Goal: Task Accomplishment & Management: Use online tool/utility

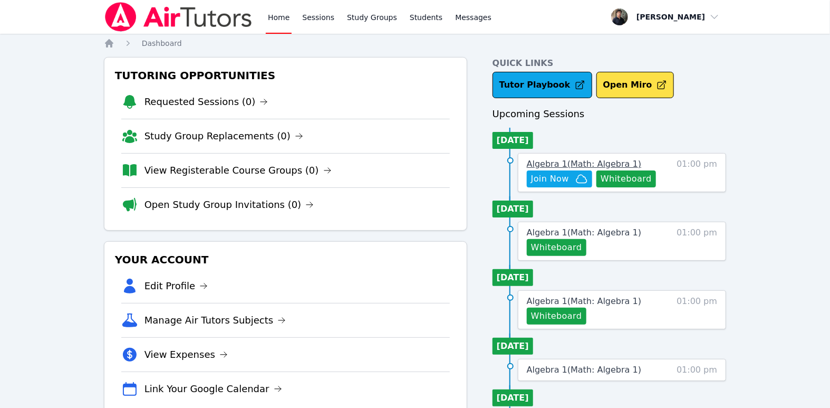
click at [598, 163] on span "Algebra 1 ( Math: Algebra 1 )" at bounding box center [584, 164] width 114 height 10
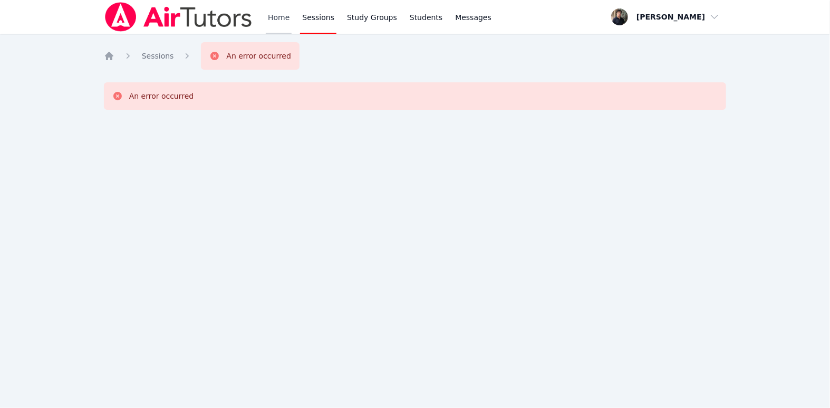
click at [275, 16] on link "Home" at bounding box center [279, 17] width 26 height 34
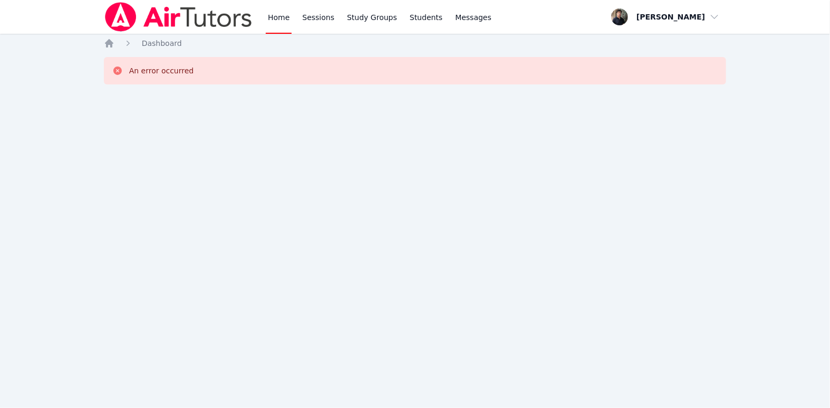
click at [272, 22] on link "Home" at bounding box center [279, 17] width 26 height 34
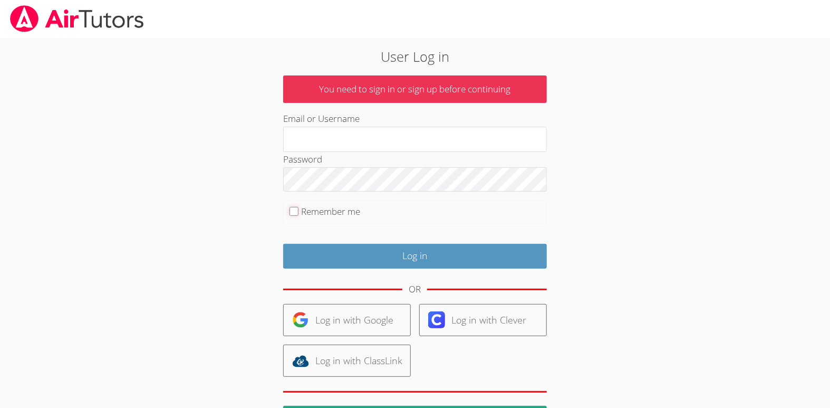
click at [294, 211] on input "Remember me" at bounding box center [293, 211] width 9 height 9
checkbox input "true"
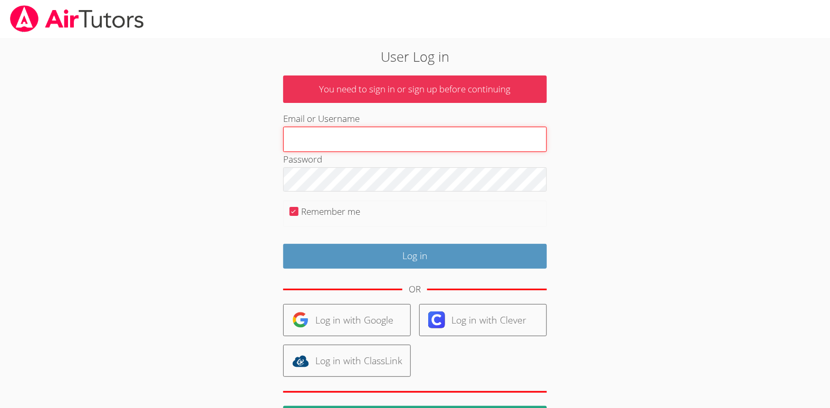
click at [326, 135] on input "Email or Username" at bounding box center [415, 139] width 264 height 25
type input "jsanguinetti.tutor@gmail.com"
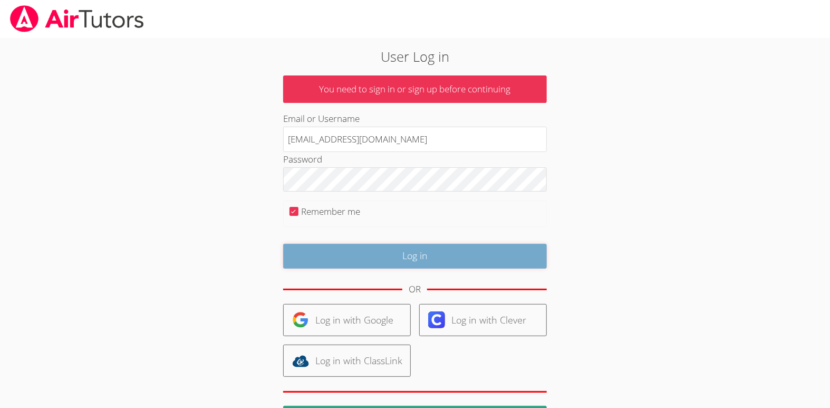
click at [367, 252] on input "Log in" at bounding box center [415, 256] width 264 height 25
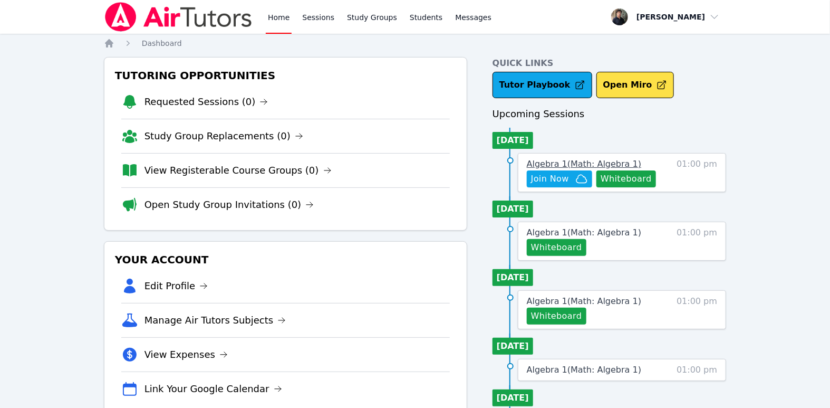
click at [552, 167] on span "Algebra 1 ( Math: Algebra 1 )" at bounding box center [584, 164] width 114 height 10
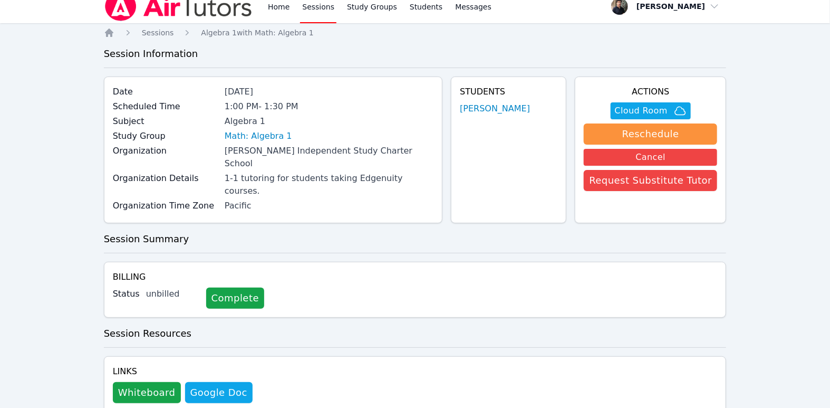
scroll to position [18, 0]
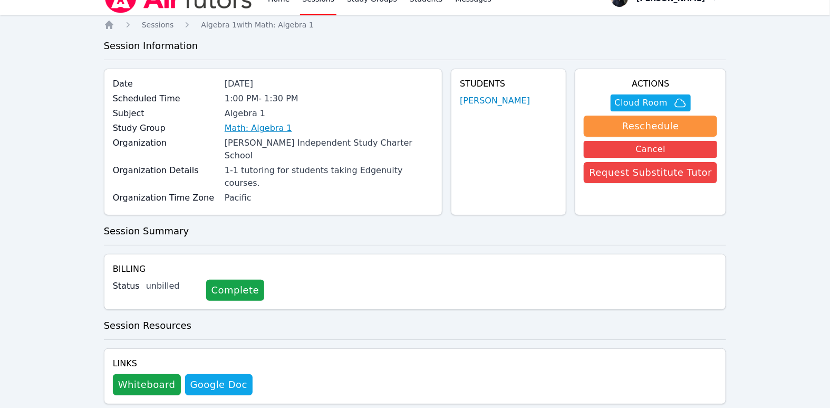
click at [259, 126] on link "Math: Algebra 1" at bounding box center [258, 128] width 67 height 13
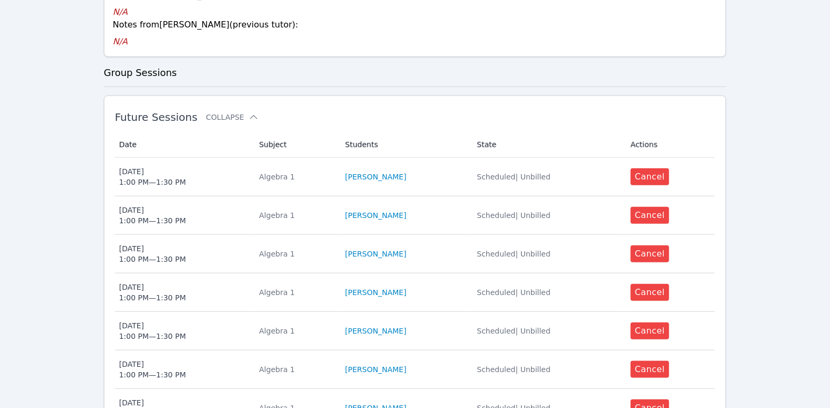
scroll to position [346, 0]
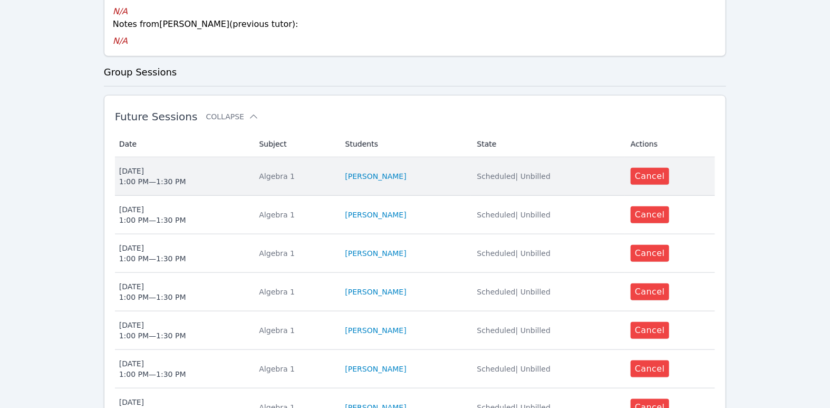
click at [159, 166] on div "Mon May 18 1:00 PM — 1:30 PM" at bounding box center [152, 176] width 67 height 21
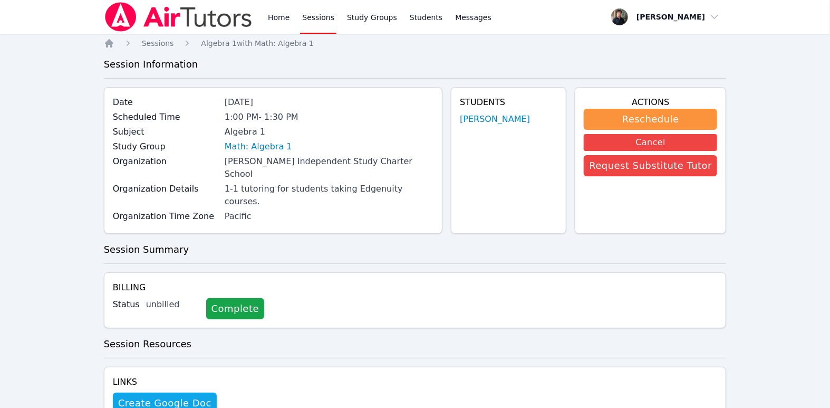
scroll to position [16, 0]
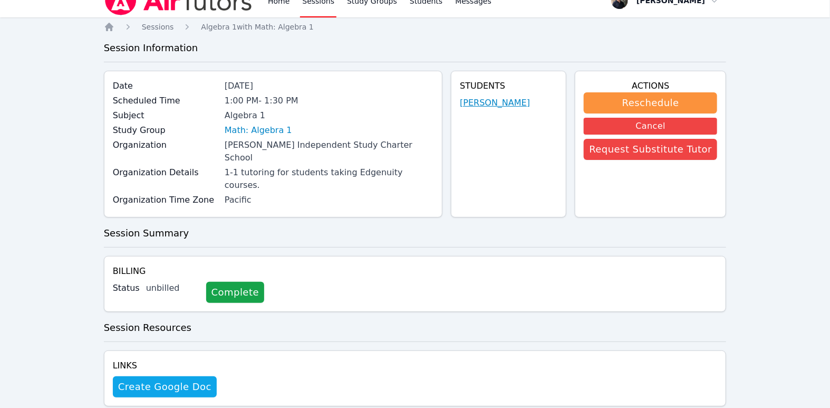
click at [502, 103] on link "Tehzeeb Khan" at bounding box center [495, 102] width 70 height 13
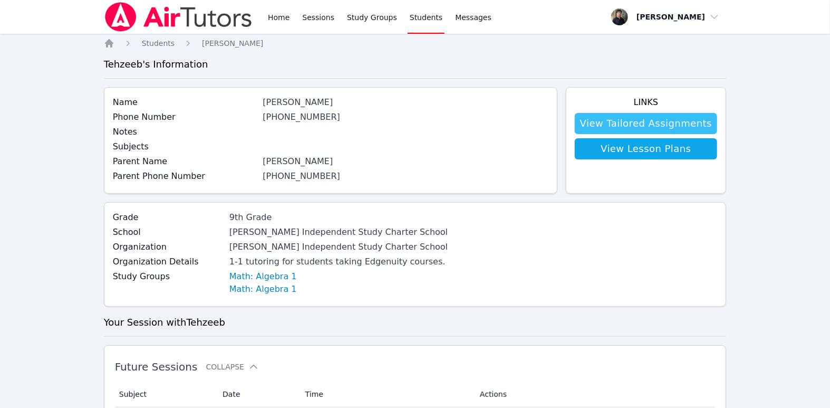
click at [609, 117] on link "View Tailored Assignments" at bounding box center [646, 123] width 142 height 21
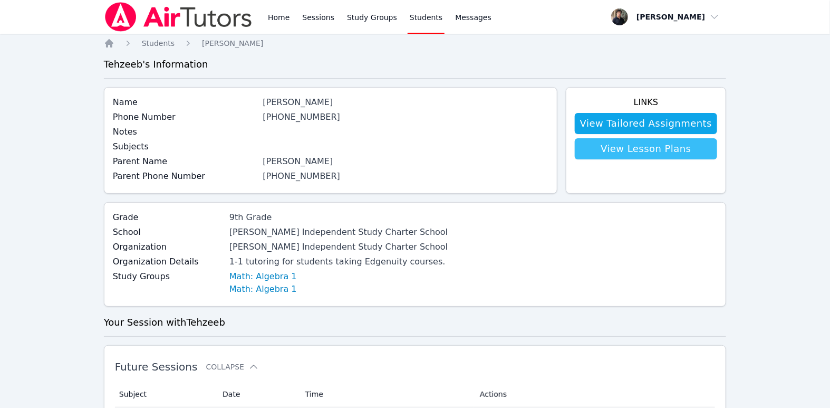
click at [621, 143] on link "View Lesson Plans" at bounding box center [646, 148] width 142 height 21
click at [277, 17] on link "Home" at bounding box center [279, 17] width 26 height 34
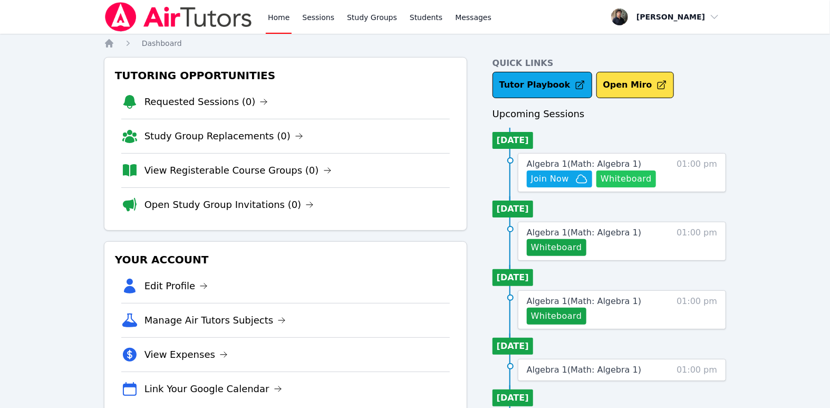
click at [629, 179] on button "Whiteboard" at bounding box center [626, 178] width 60 height 17
click at [270, 18] on link "Home" at bounding box center [279, 17] width 26 height 34
click at [560, 175] on span "Join Now" at bounding box center [550, 178] width 38 height 13
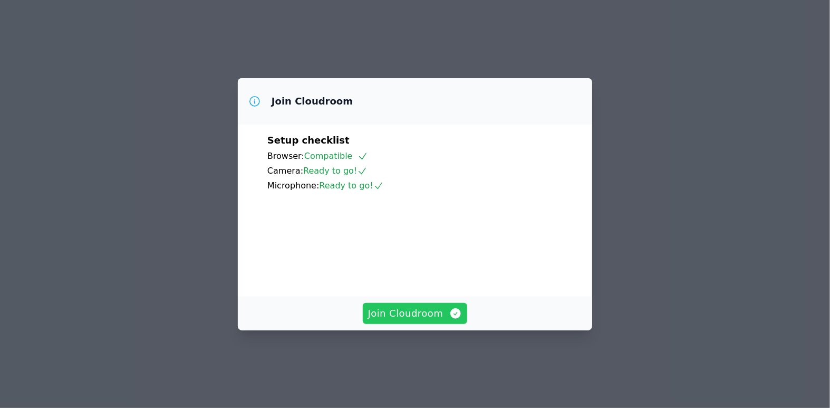
click at [429, 321] on span "Join Cloudroom" at bounding box center [415, 313] width 94 height 15
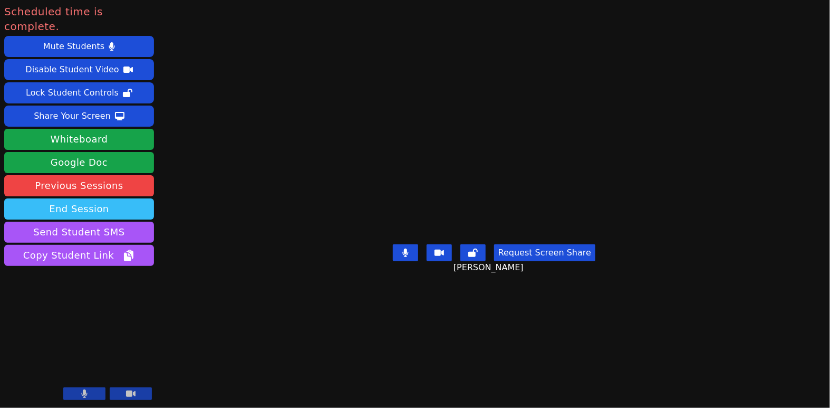
click at [127, 198] on button "End Session" at bounding box center [79, 208] width 150 height 21
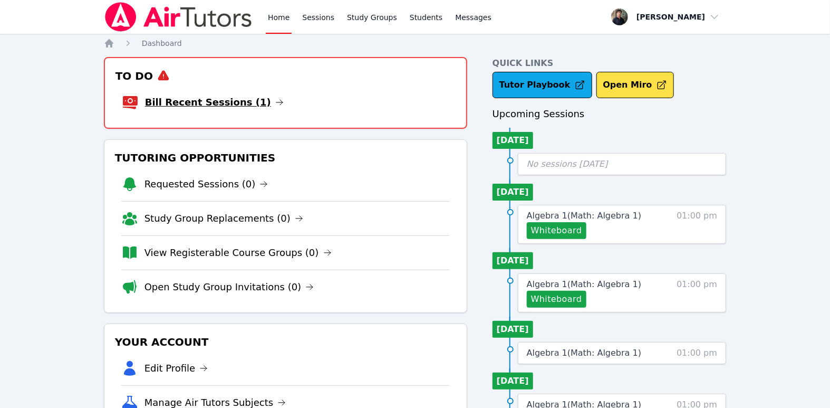
click at [202, 99] on link "Bill Recent Sessions (1)" at bounding box center [214, 102] width 139 height 15
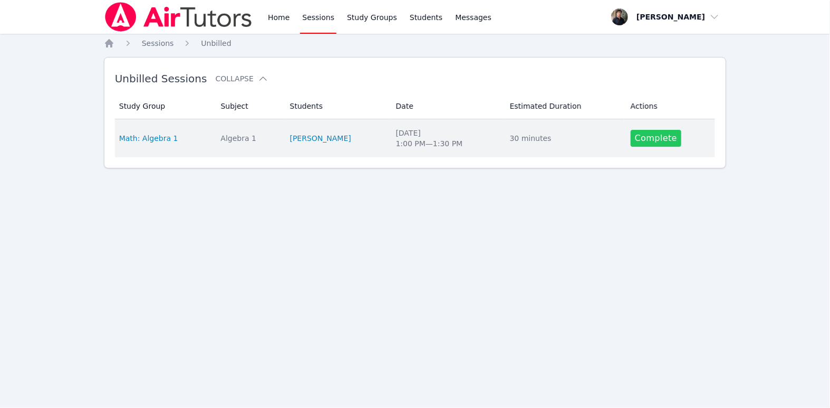
click at [640, 135] on link "Complete" at bounding box center [656, 138] width 51 height 17
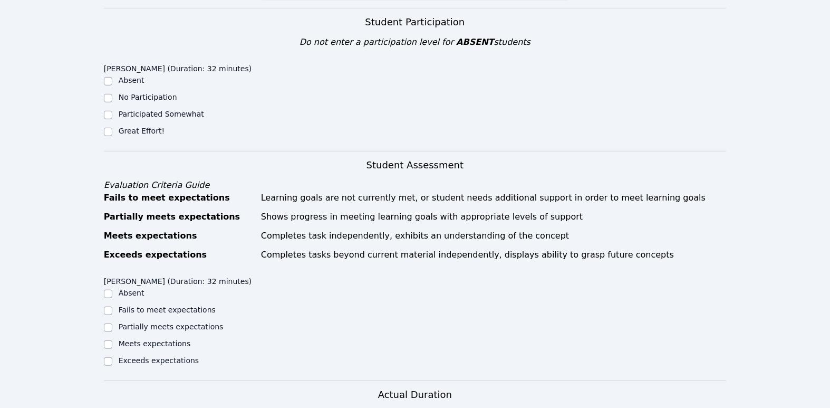
scroll to position [264, 0]
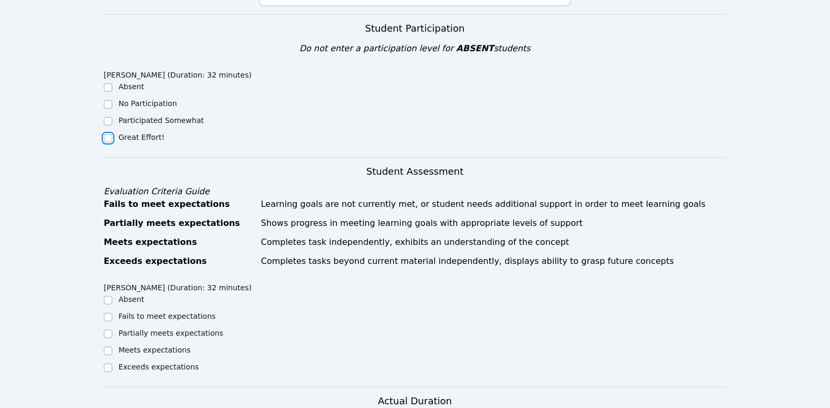
click at [110, 134] on input "Great Effort!" at bounding box center [108, 138] width 8 height 8
checkbox input "true"
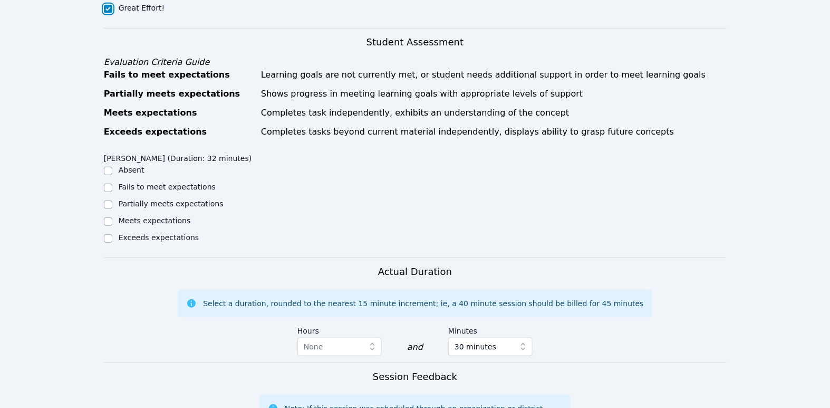
scroll to position [395, 0]
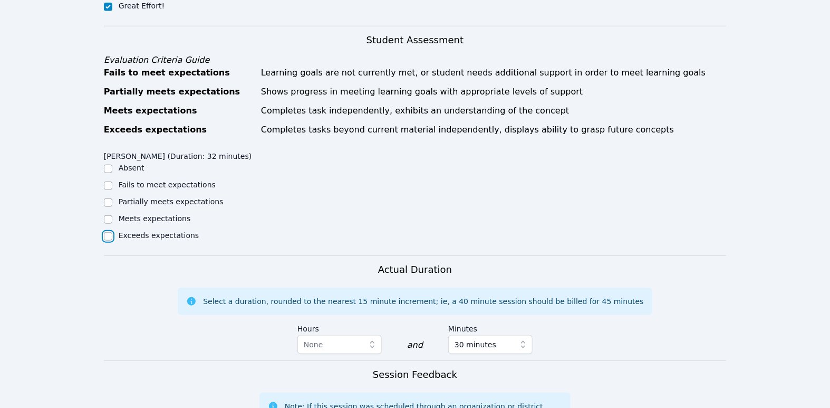
click at [107, 232] on input "Exceeds expectations" at bounding box center [108, 236] width 8 height 8
checkbox input "true"
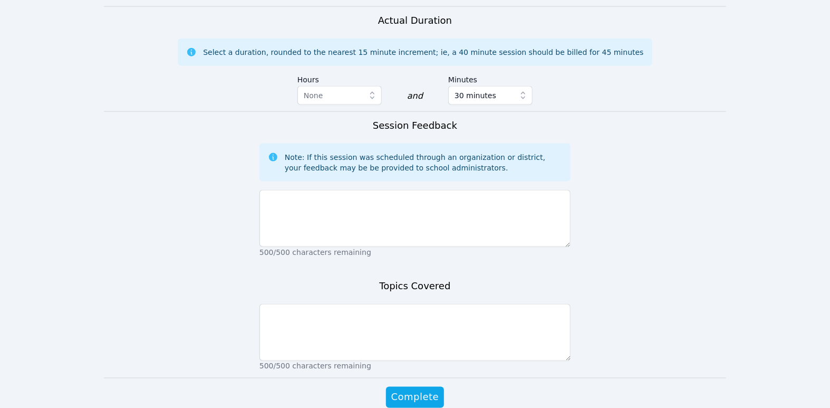
scroll to position [667, 0]
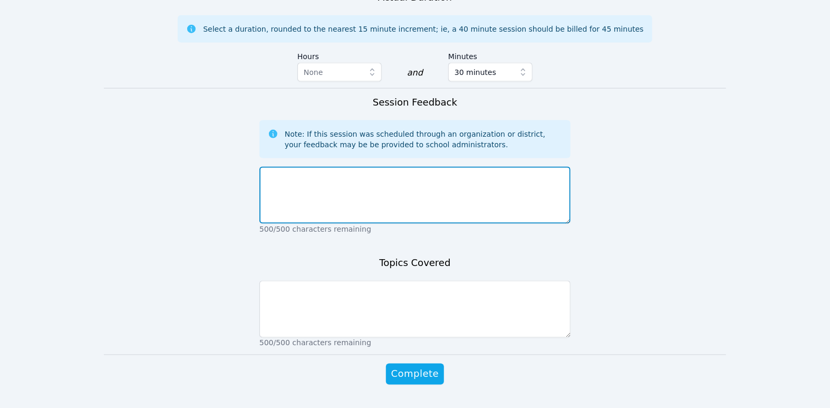
click at [304, 167] on textarea at bounding box center [414, 195] width 311 height 57
click at [339, 167] on textarea "First session with Thezeeb was great." at bounding box center [414, 195] width 311 height 57
click at [413, 167] on textarea "First session with Tehzeeb was great." at bounding box center [414, 195] width 311 height 57
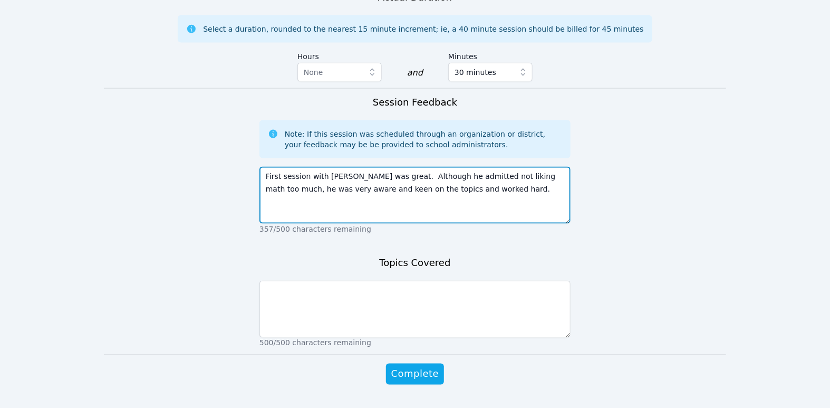
type textarea "First session with Tehzeeb was great. Although he admitted not liking math too …"
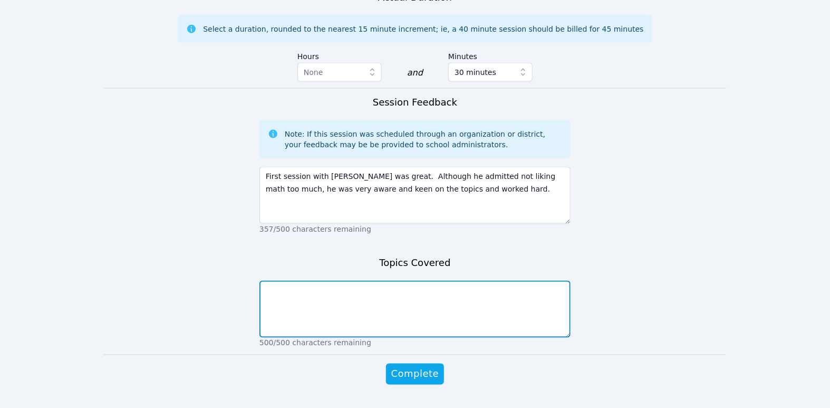
click at [333, 280] on textarea at bounding box center [414, 308] width 311 height 57
type textarea "Intro session, review of functions, recursive functions"
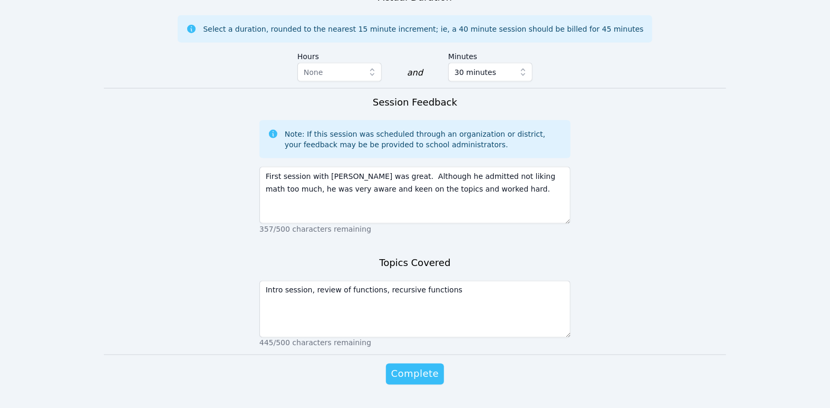
click at [422, 366] on span "Complete" at bounding box center [414, 373] width 47 height 15
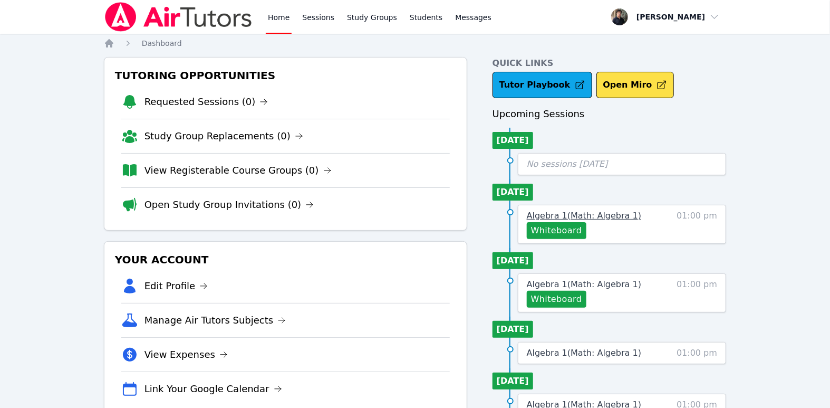
click at [602, 214] on span "Algebra 1 ( Math: Algebra 1 )" at bounding box center [584, 215] width 114 height 10
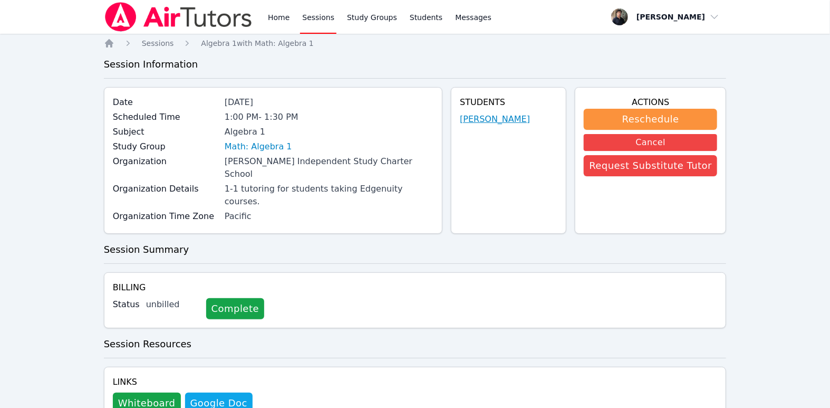
click at [492, 121] on link "[PERSON_NAME]" at bounding box center [495, 119] width 70 height 13
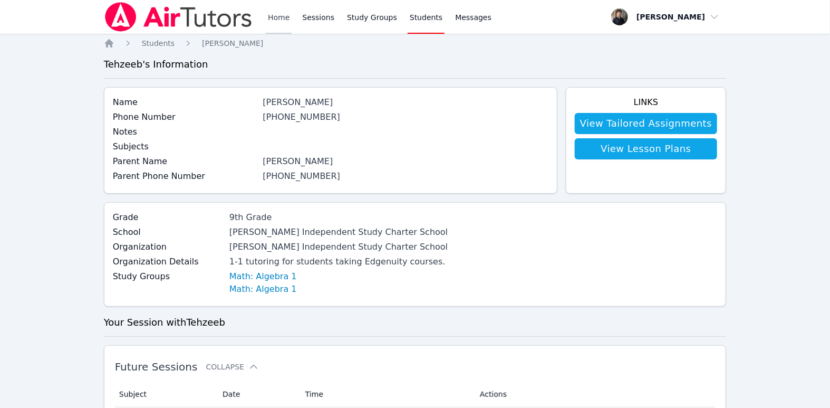
click at [274, 19] on link "Home" at bounding box center [279, 17] width 26 height 34
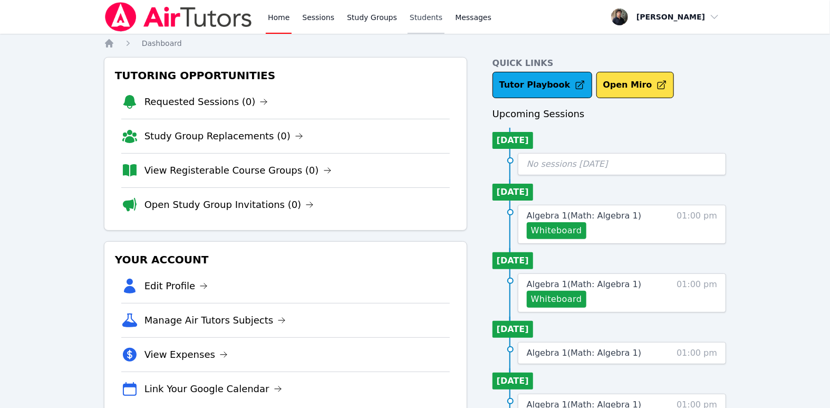
click at [418, 19] on link "Students" at bounding box center [426, 17] width 37 height 34
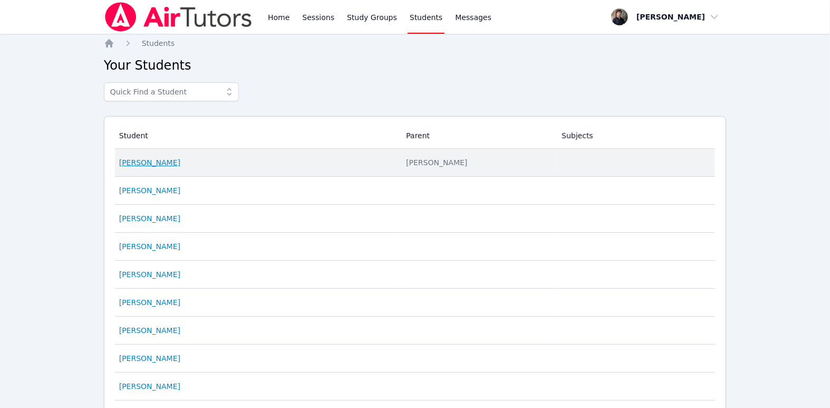
click at [146, 161] on link "[PERSON_NAME]" at bounding box center [149, 162] width 61 height 11
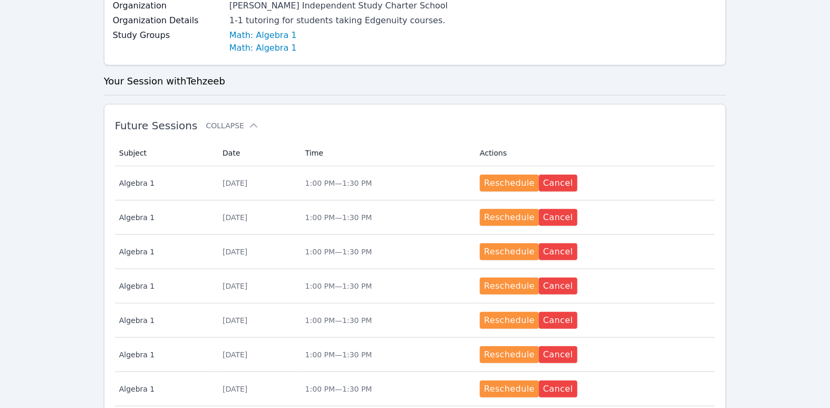
scroll to position [207, 0]
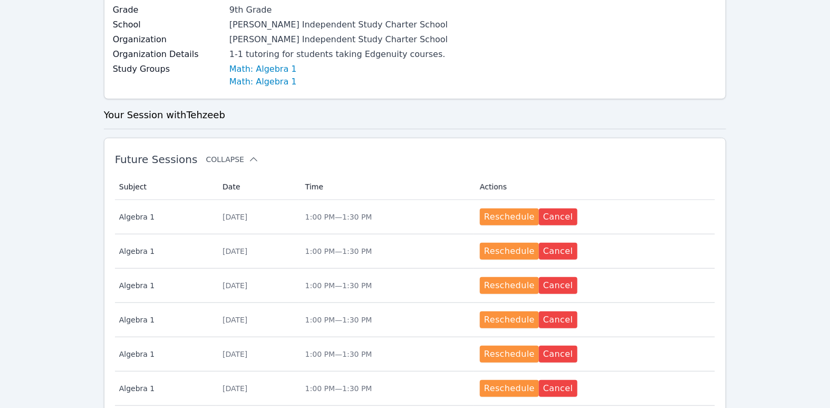
click at [248, 156] on icon at bounding box center [253, 159] width 11 height 11
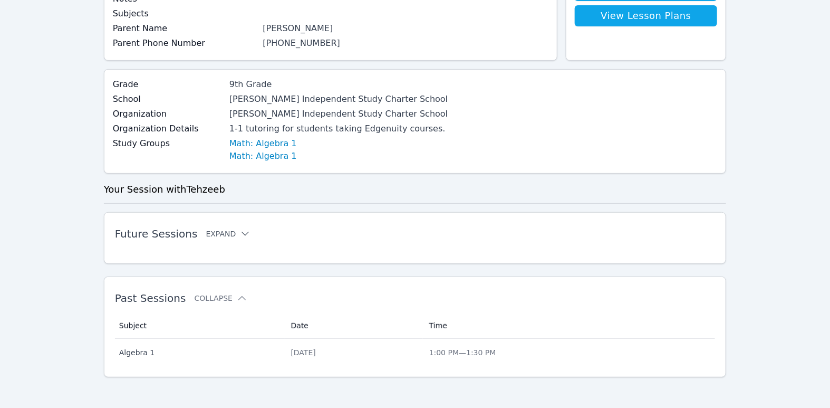
click at [241, 233] on icon at bounding box center [244, 233] width 7 height 4
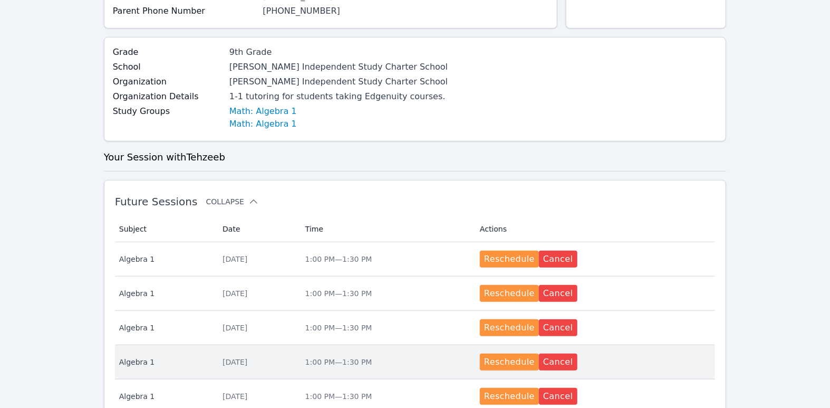
scroll to position [171, 0]
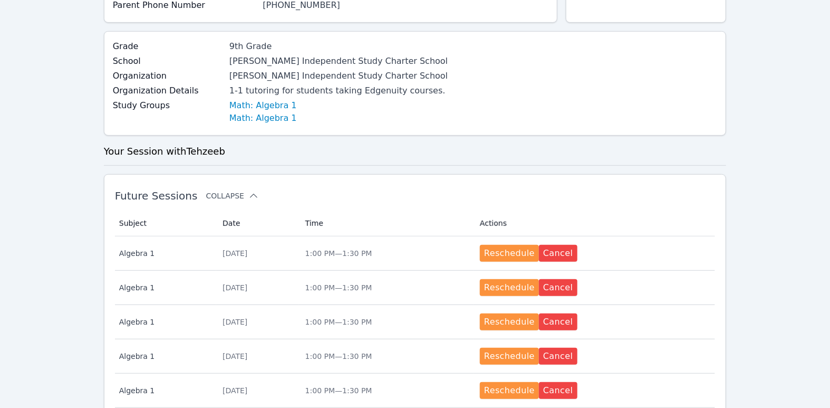
click at [248, 192] on icon at bounding box center [253, 195] width 11 height 11
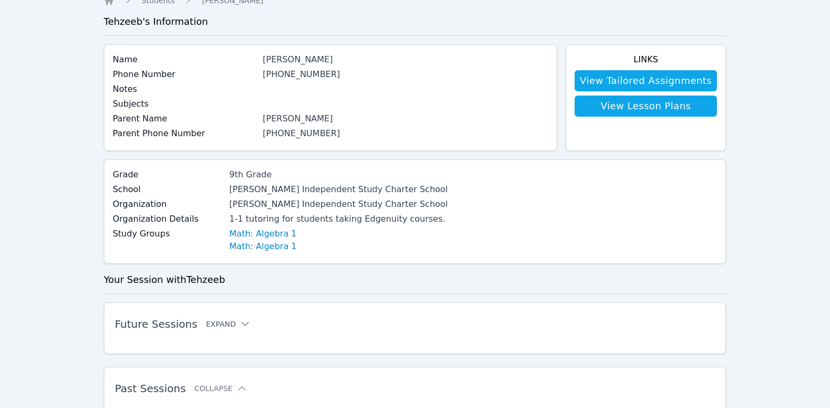
scroll to position [0, 0]
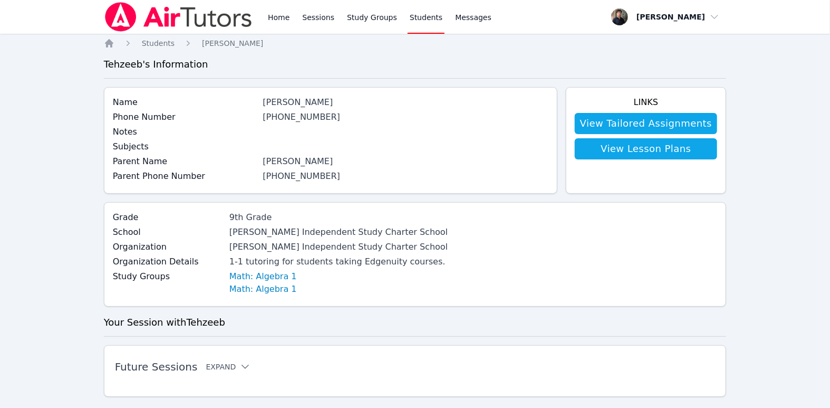
click at [164, 18] on img at bounding box center [178, 17] width 149 height 30
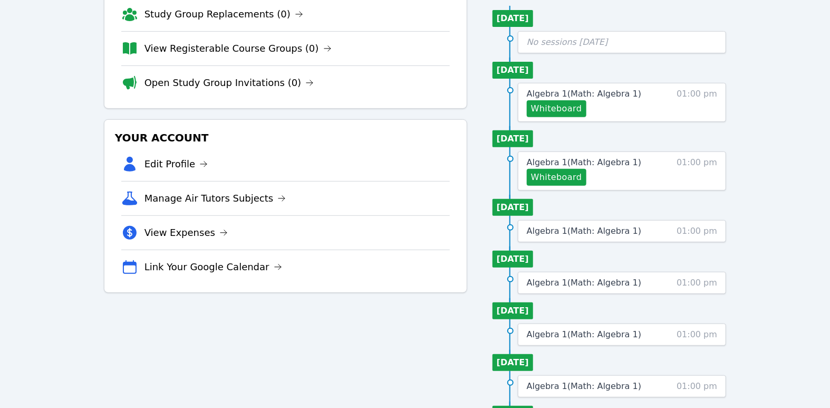
scroll to position [125, 0]
